Goal: Task Accomplishment & Management: Complete application form

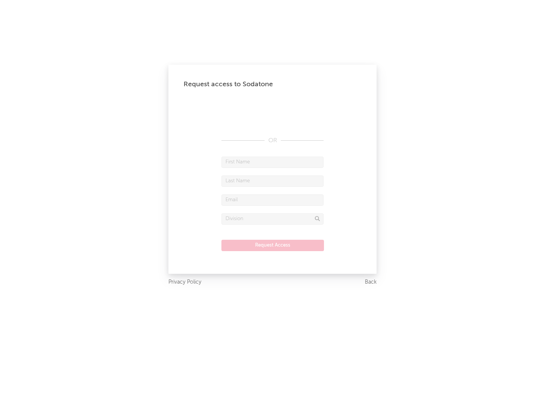
click at [272, 162] on input "text" at bounding box center [272, 162] width 102 height 11
type input "[PERSON_NAME]"
click at [272, 181] on input "text" at bounding box center [272, 181] width 102 height 11
type input "[PERSON_NAME]"
click at [272, 200] on input "text" at bounding box center [272, 199] width 102 height 11
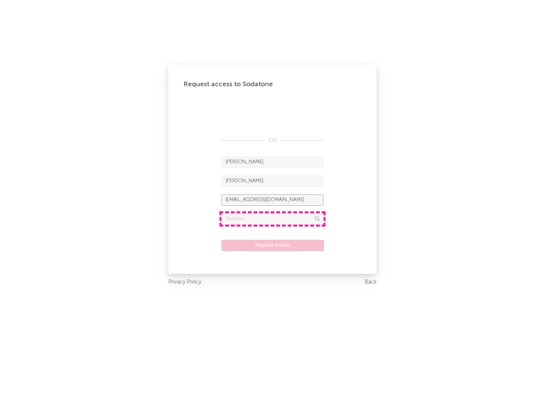
type input "[EMAIL_ADDRESS][DOMAIN_NAME]"
click at [272, 219] on input "text" at bounding box center [272, 218] width 102 height 11
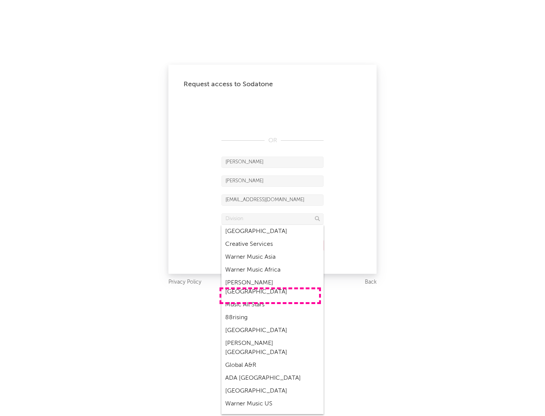
click at [270, 299] on div "Music All Stars" at bounding box center [272, 305] width 102 height 13
type input "Music All Stars"
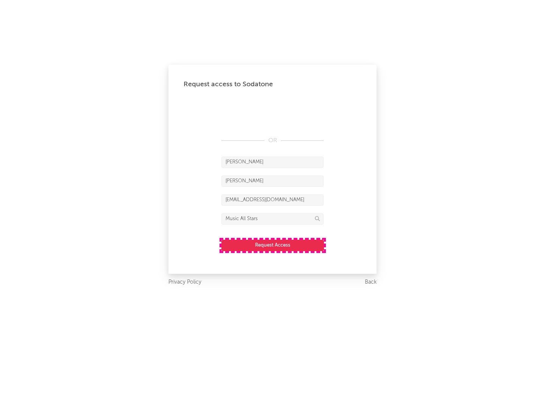
click at [272, 245] on button "Request Access" at bounding box center [272, 245] width 103 height 11
